Goal: Information Seeking & Learning: Learn about a topic

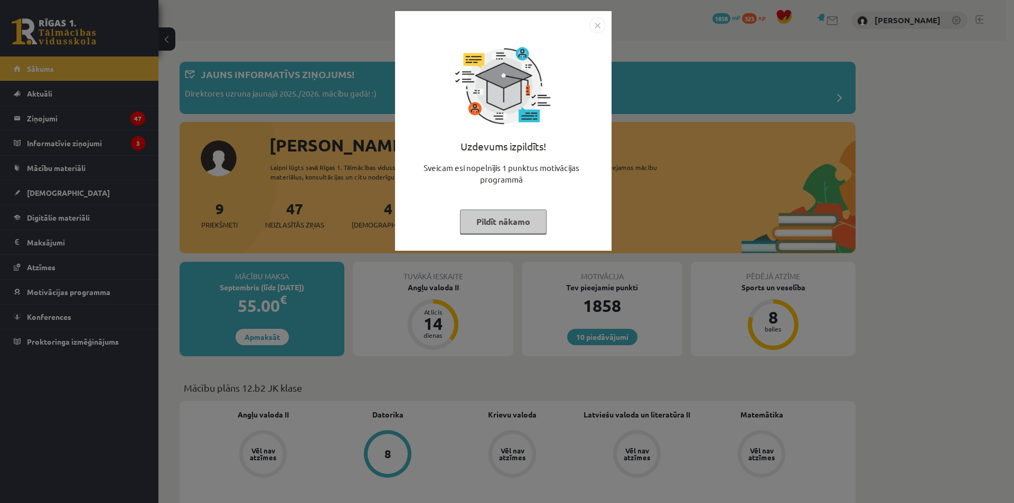
click at [527, 215] on button "Pildīt nākamo" at bounding box center [503, 222] width 87 height 24
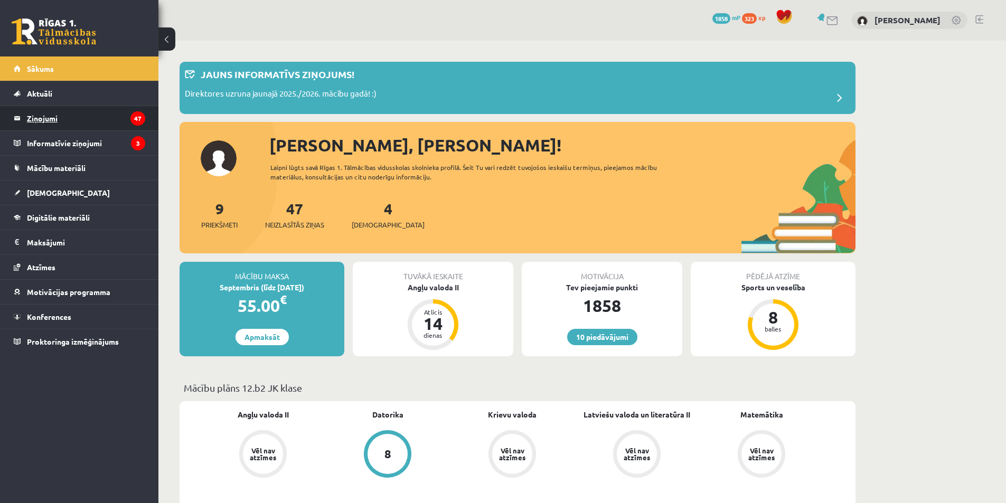
click at [87, 125] on legend "Ziņojumi 47" at bounding box center [86, 118] width 118 height 24
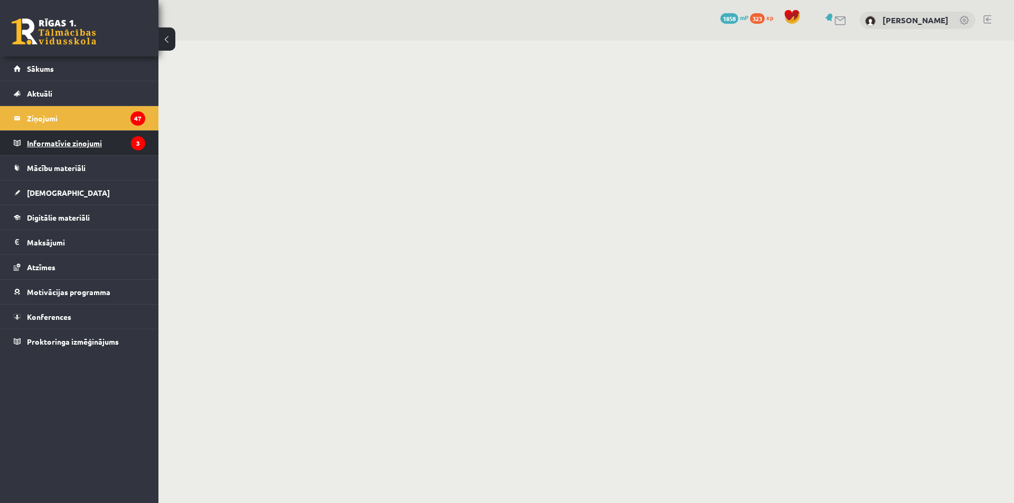
click at [88, 148] on legend "Informatīvie ziņojumi 3" at bounding box center [86, 143] width 118 height 24
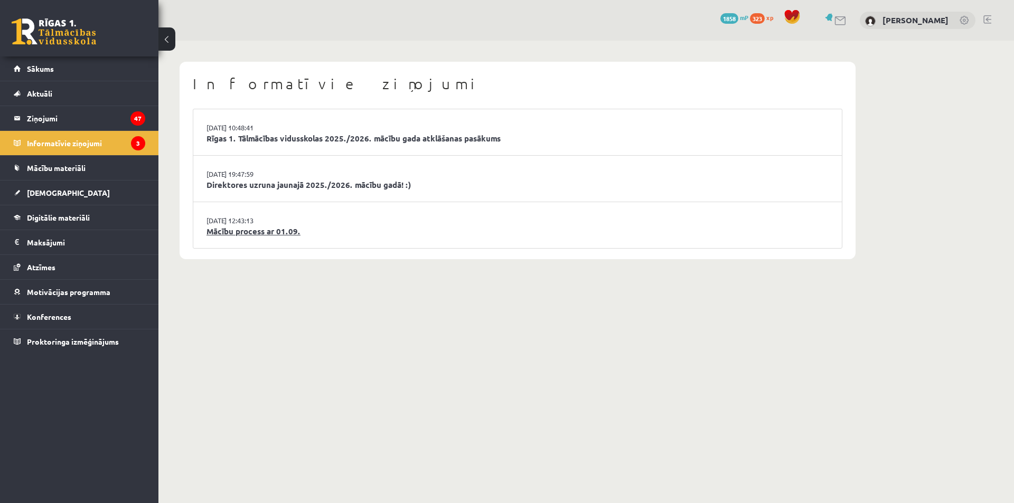
click at [287, 231] on link "Mācību process ar 01.09." at bounding box center [517, 231] width 622 height 12
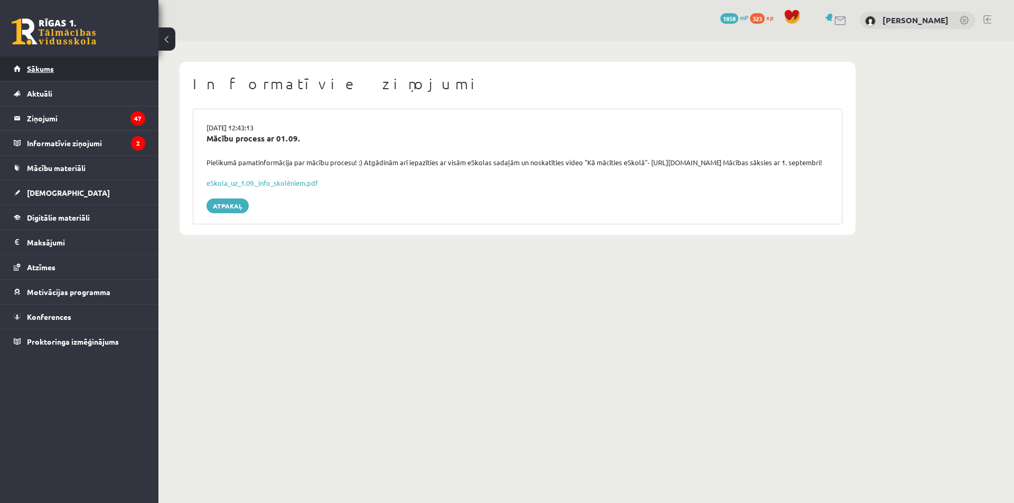
click at [73, 61] on link "Sākums" at bounding box center [79, 68] width 131 height 24
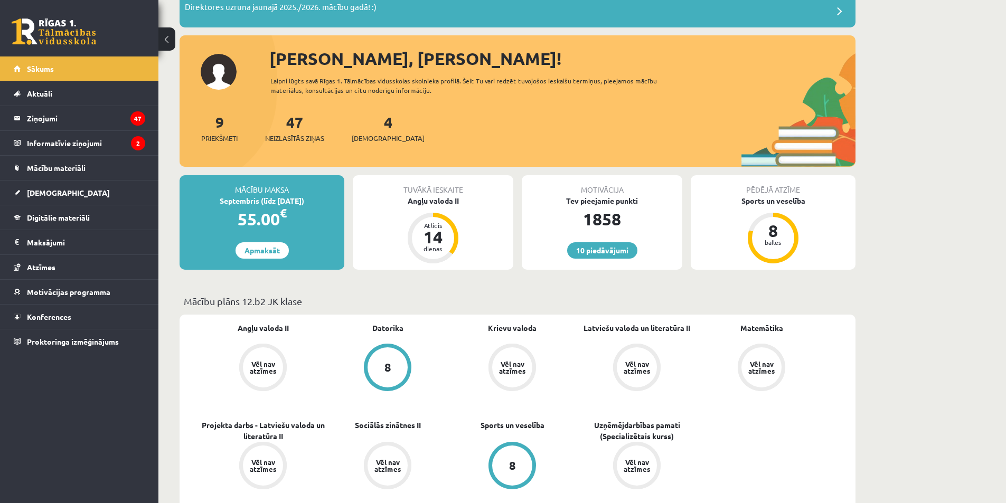
scroll to position [158, 0]
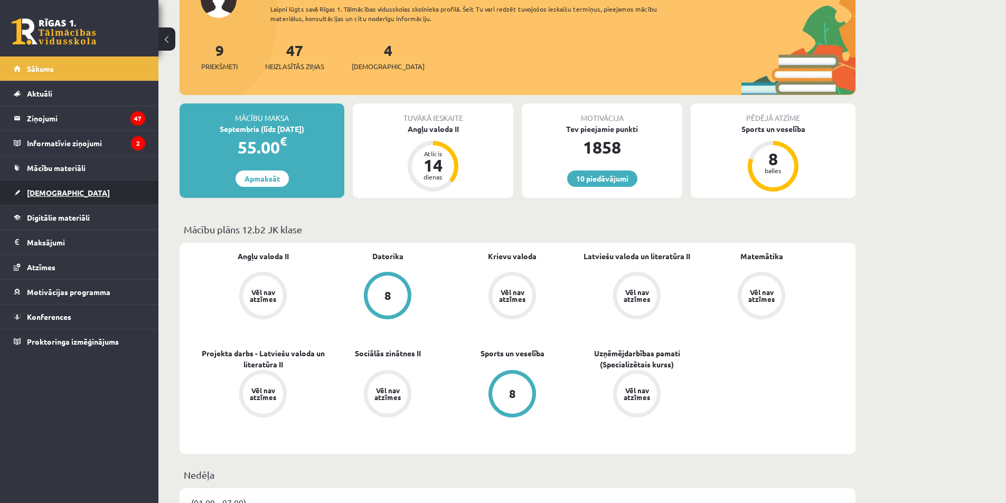
click at [88, 198] on link "[DEMOGRAPHIC_DATA]" at bounding box center [79, 193] width 131 height 24
